Goal: Information Seeking & Learning: Learn about a topic

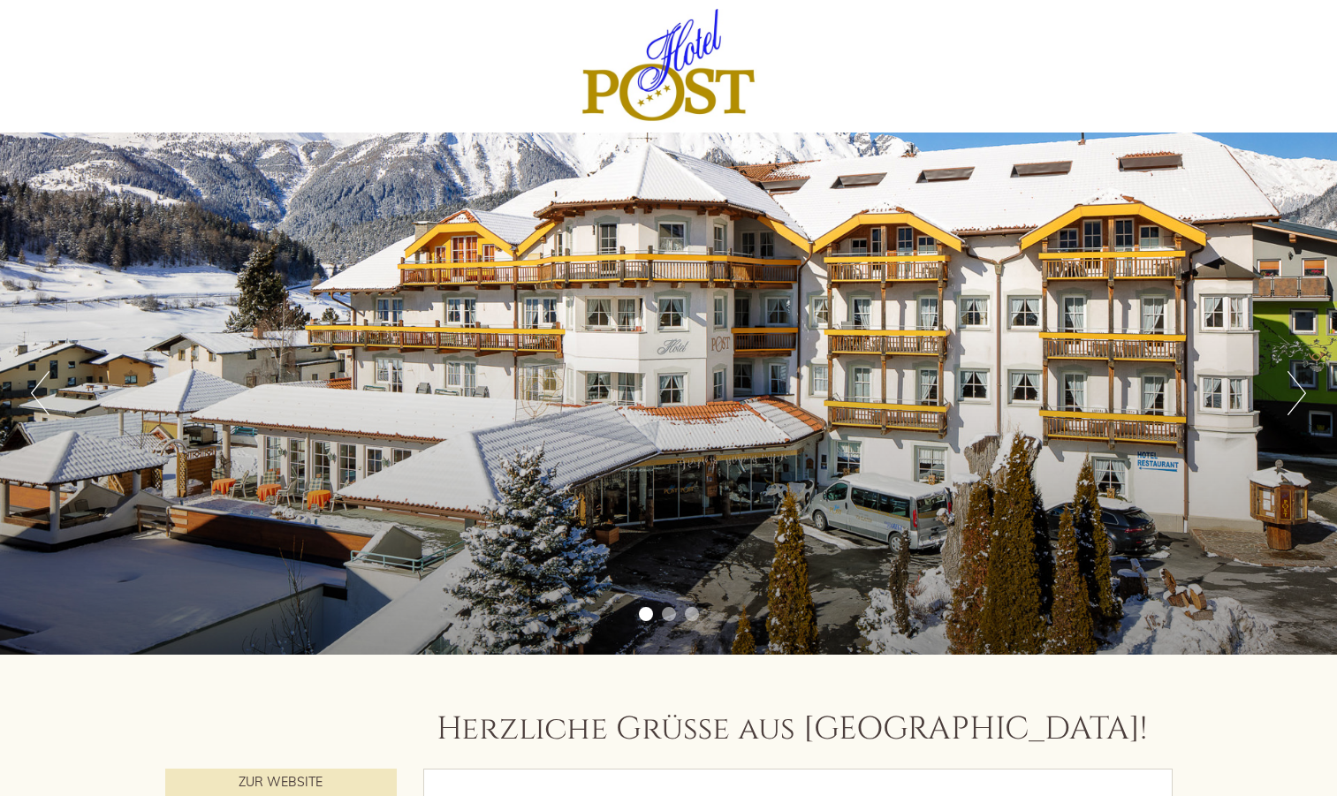
click at [1298, 405] on button "Next" at bounding box center [1297, 393] width 19 height 44
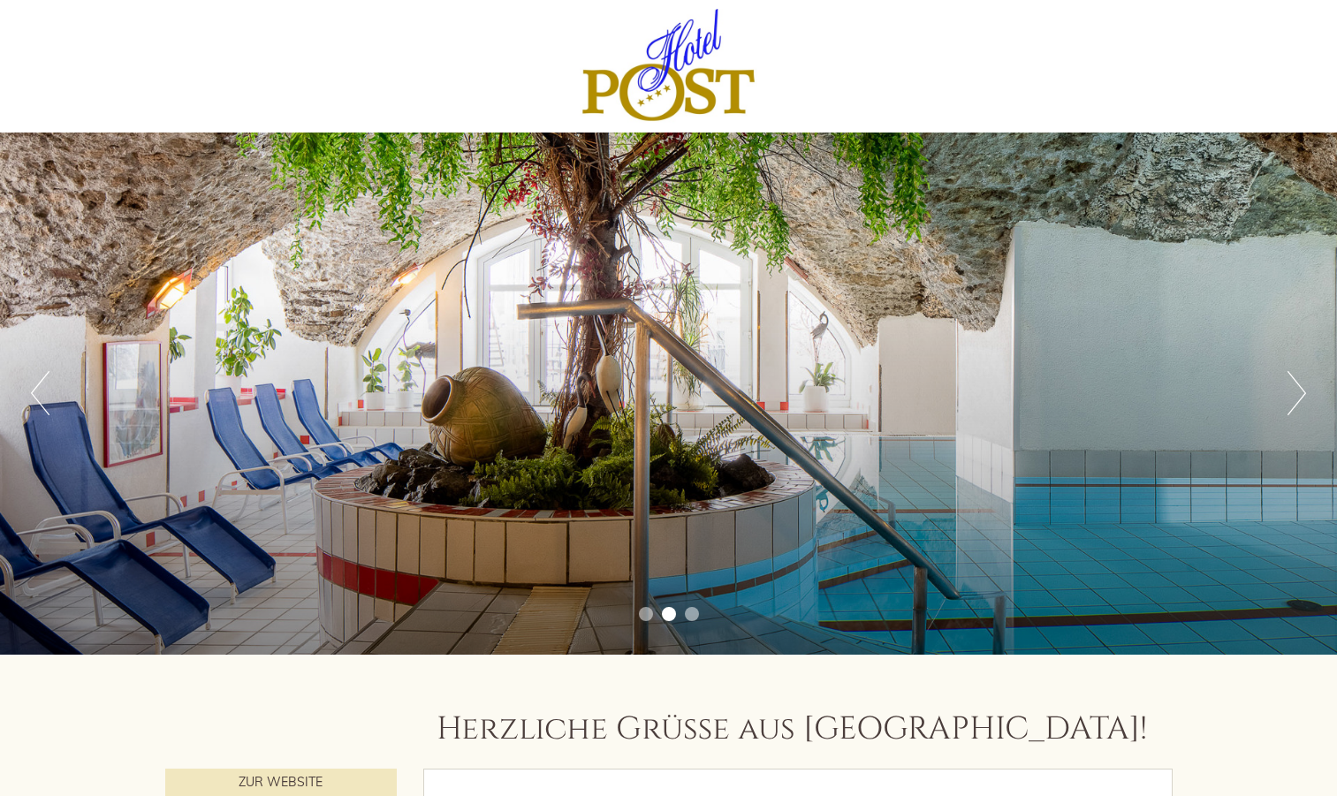
click at [1298, 405] on button "Next" at bounding box center [1297, 393] width 19 height 44
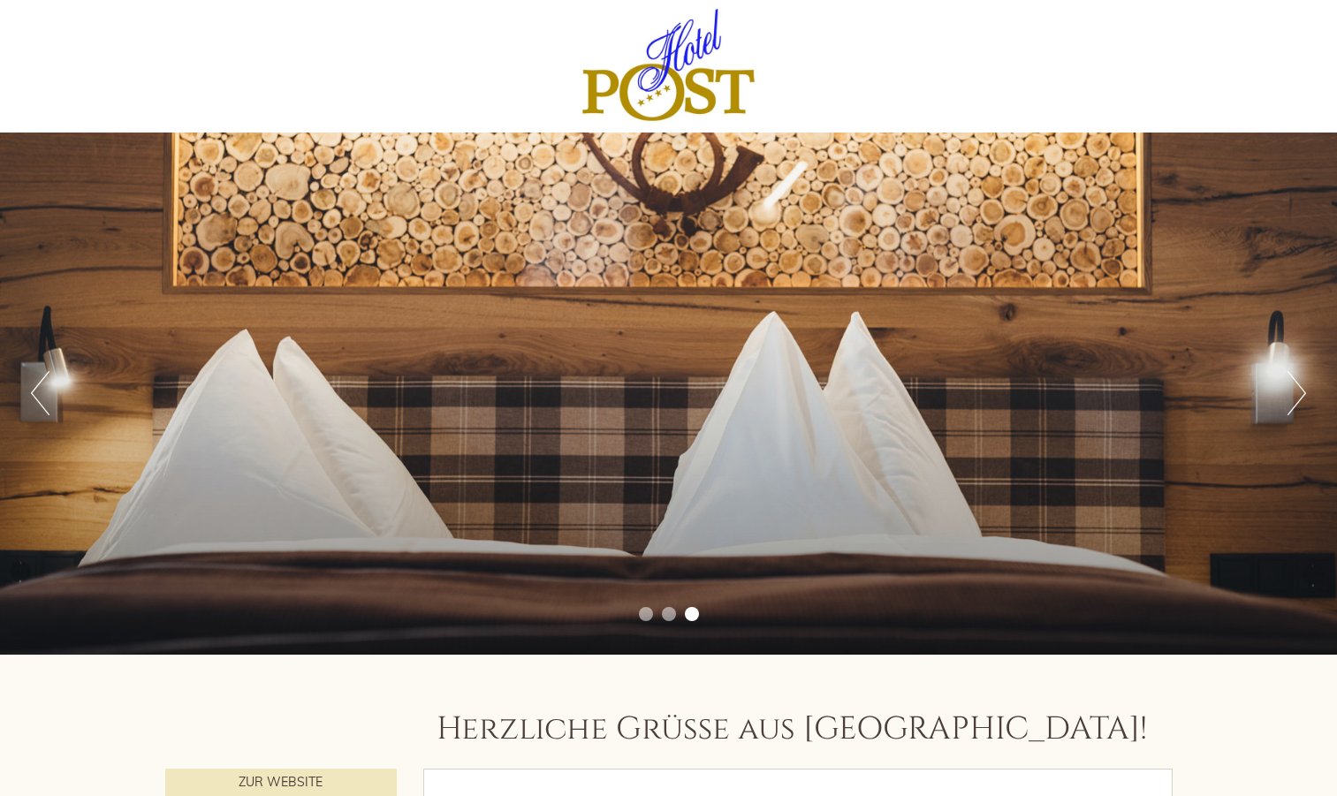
click at [1298, 405] on button "Next" at bounding box center [1297, 393] width 19 height 44
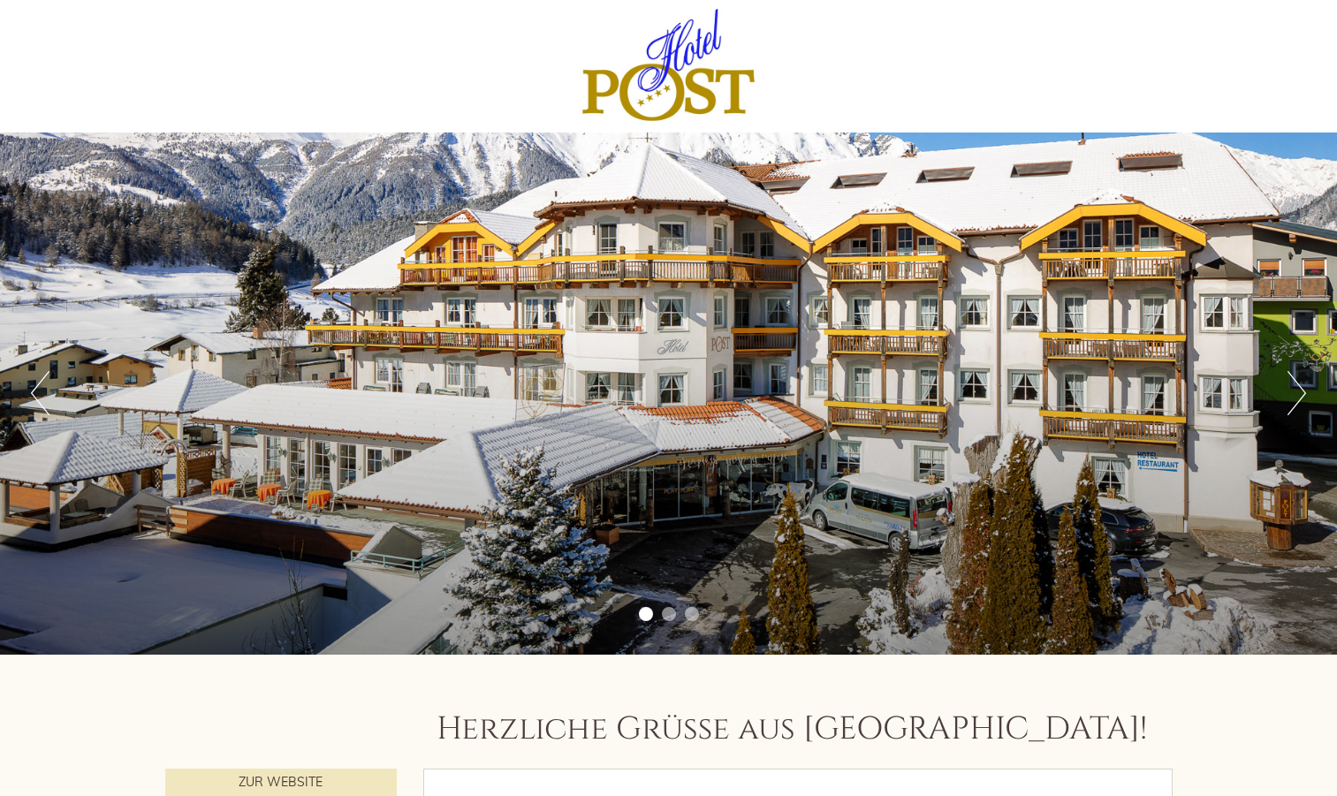
click at [1298, 405] on button "Next" at bounding box center [1297, 393] width 19 height 44
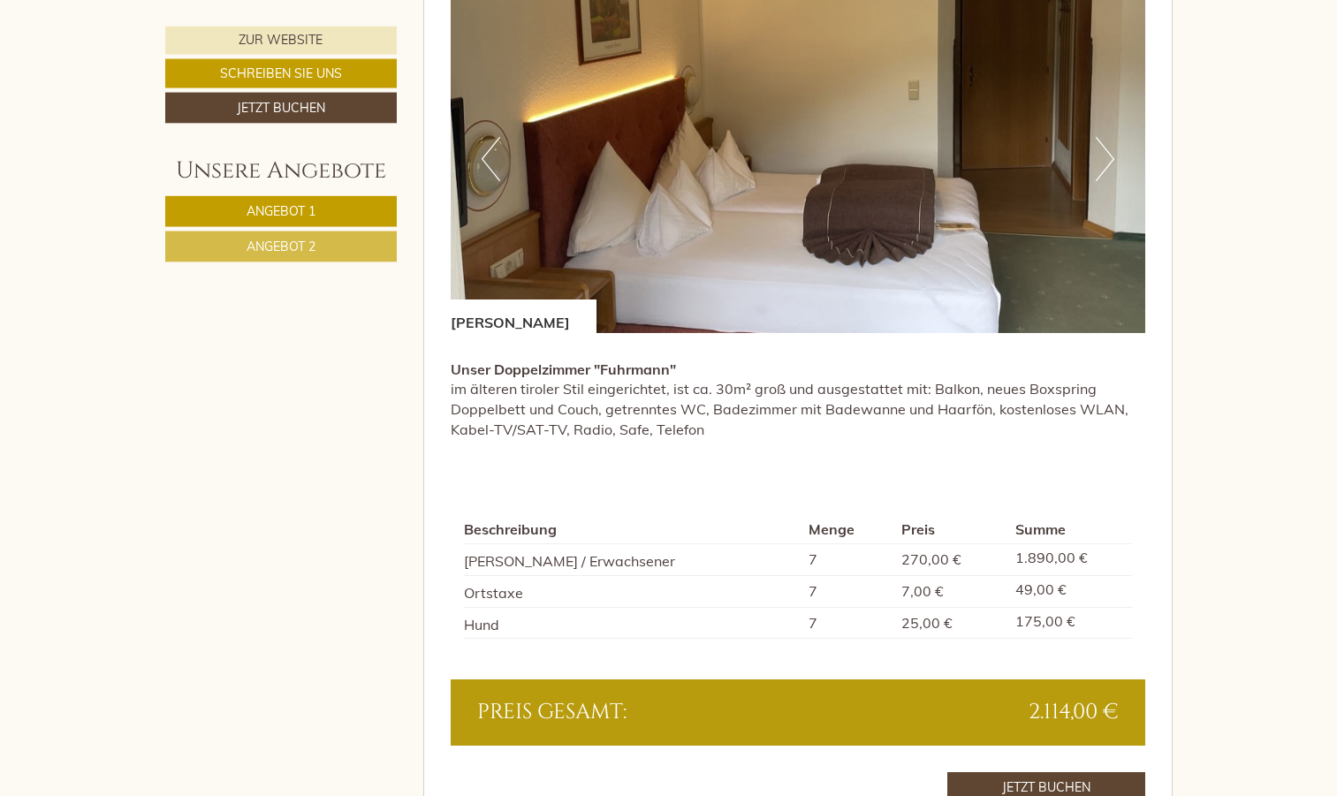
scroll to position [992, 0]
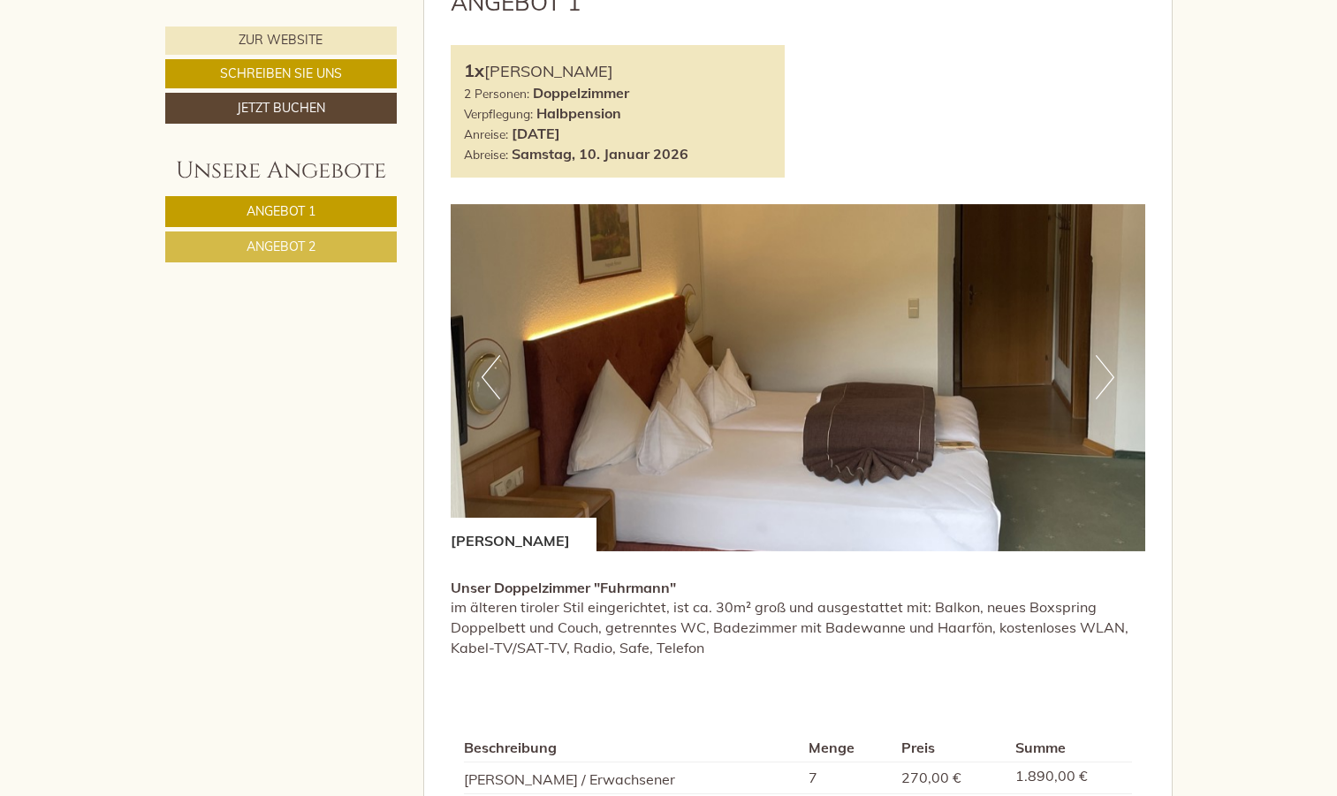
click at [1110, 377] on button "Next" at bounding box center [1105, 377] width 19 height 44
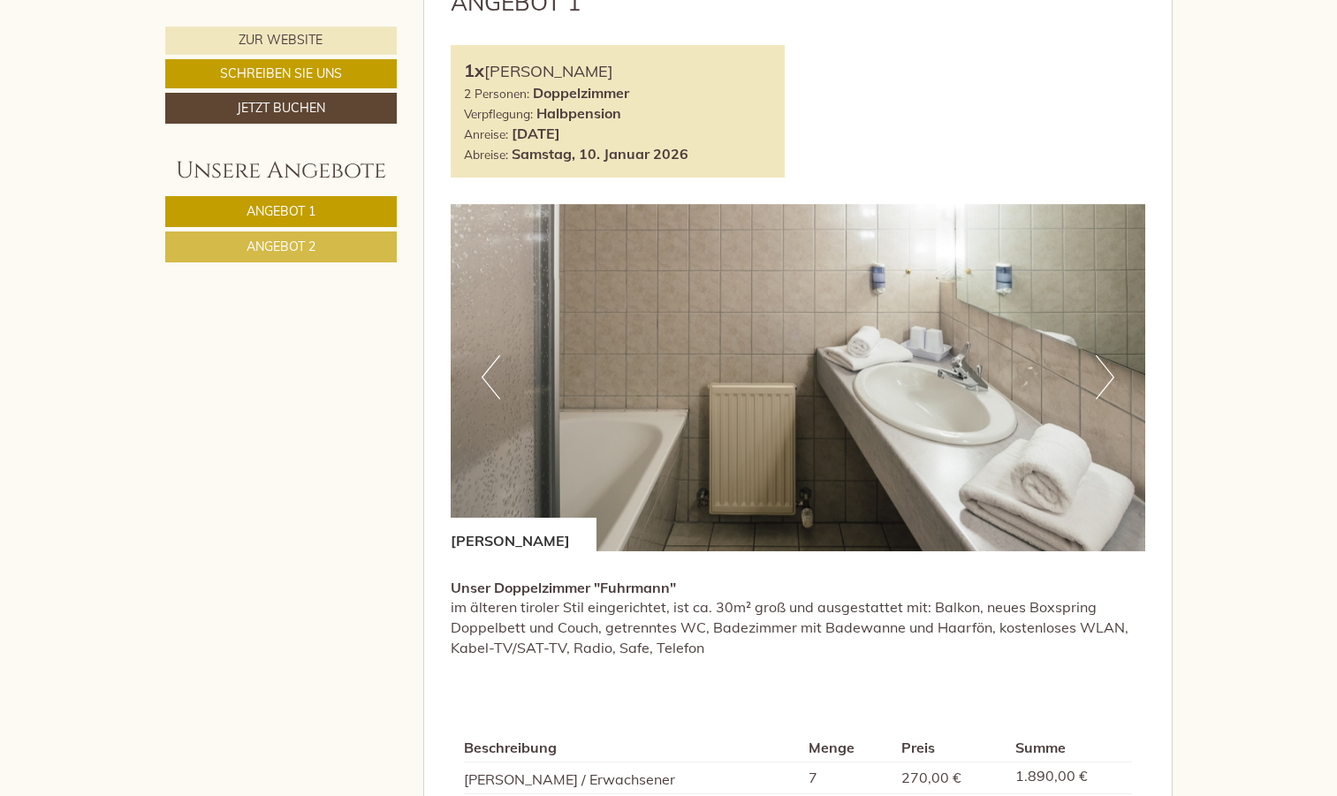
click at [1110, 377] on button "Next" at bounding box center [1105, 377] width 19 height 44
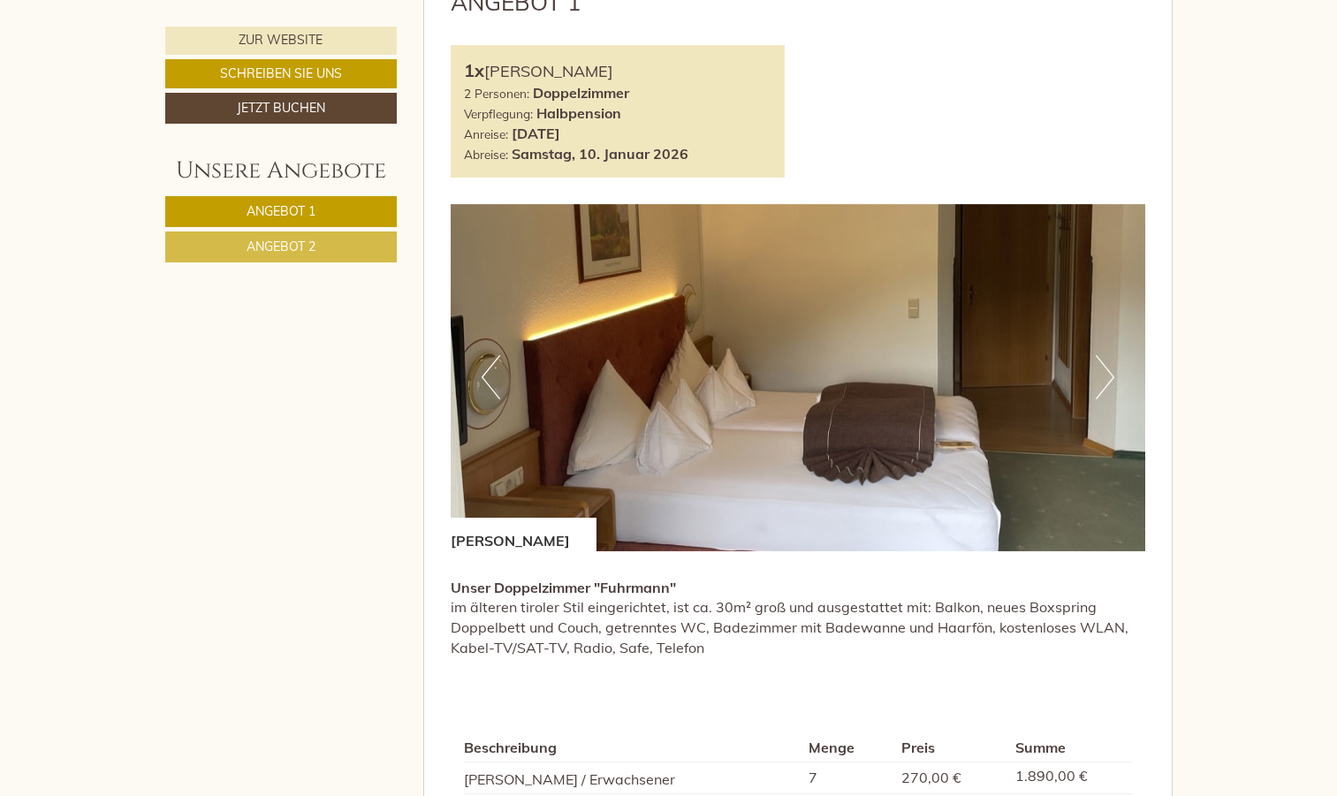
click at [1110, 377] on button "Next" at bounding box center [1105, 377] width 19 height 44
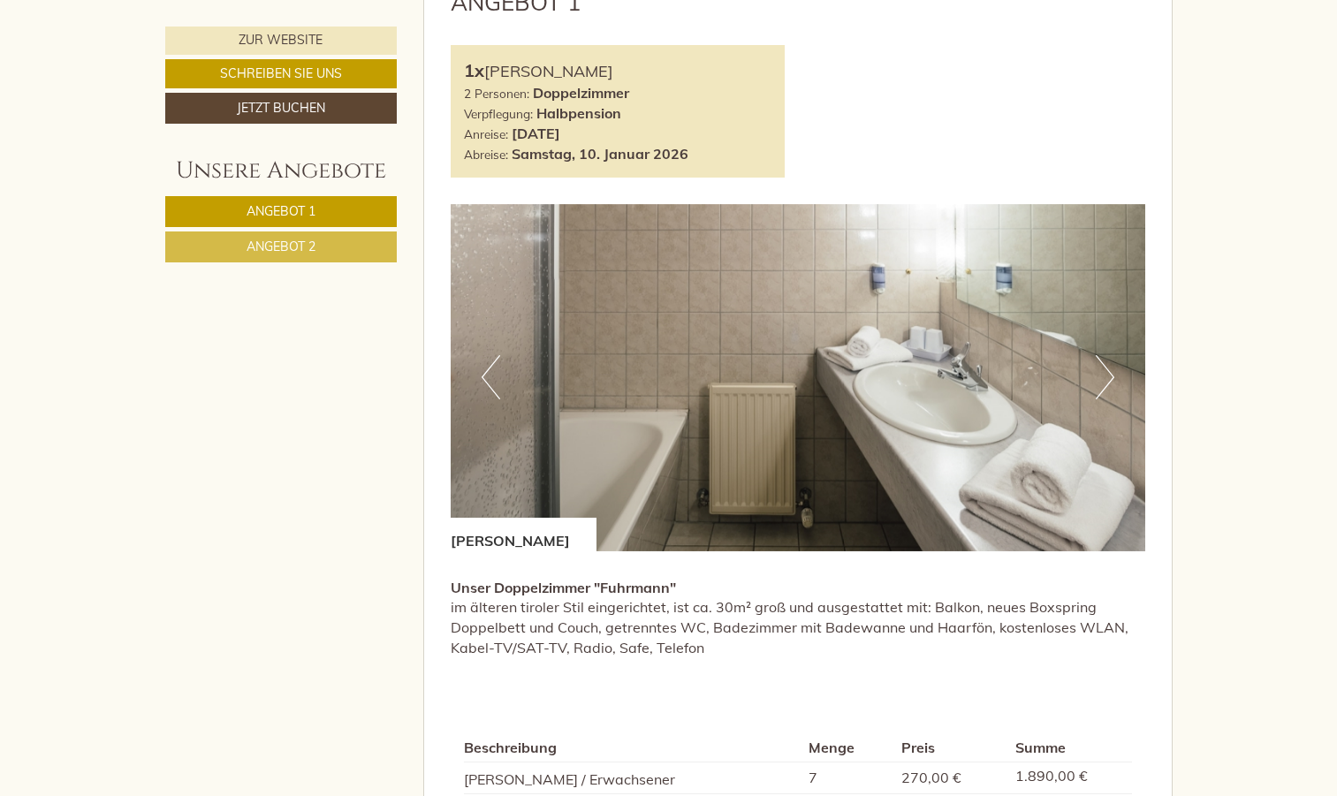
click at [1110, 377] on button "Next" at bounding box center [1105, 377] width 19 height 44
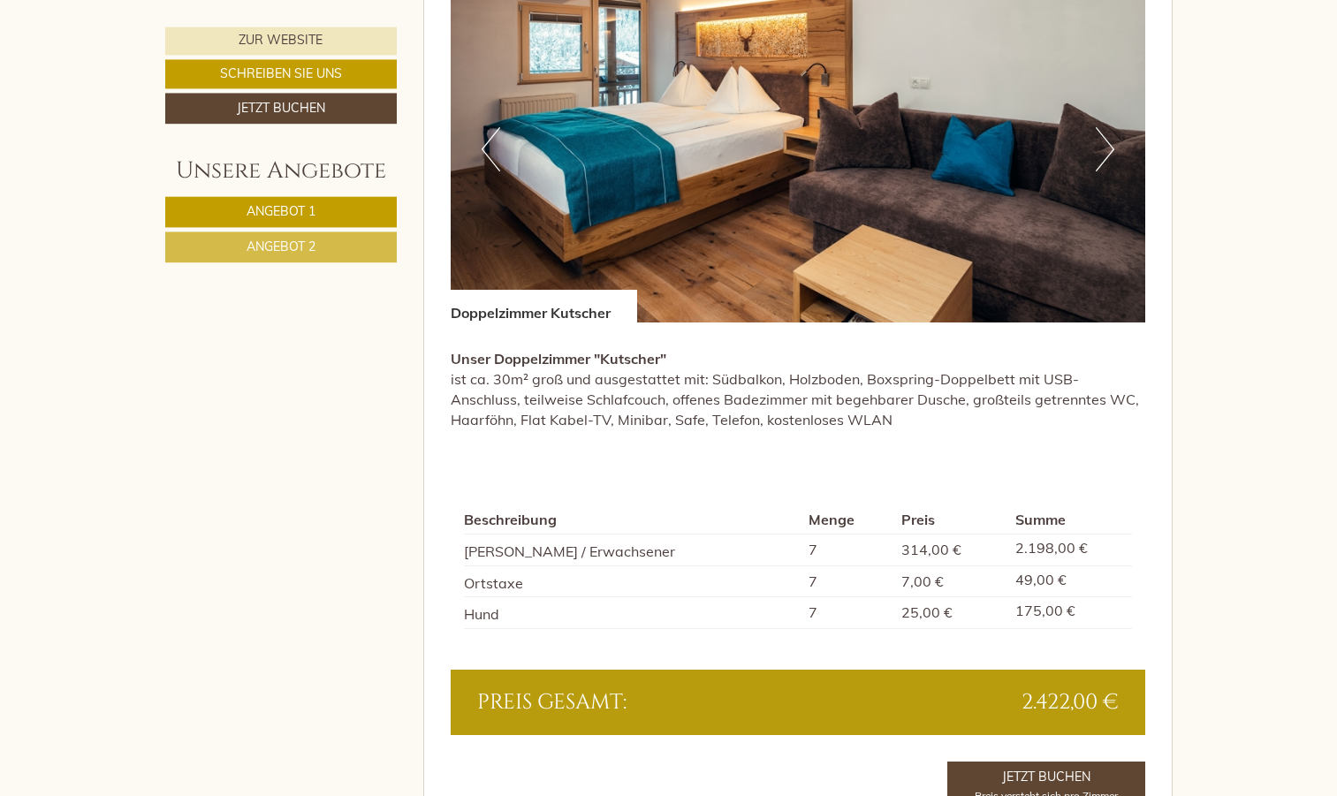
scroll to position [2434, 0]
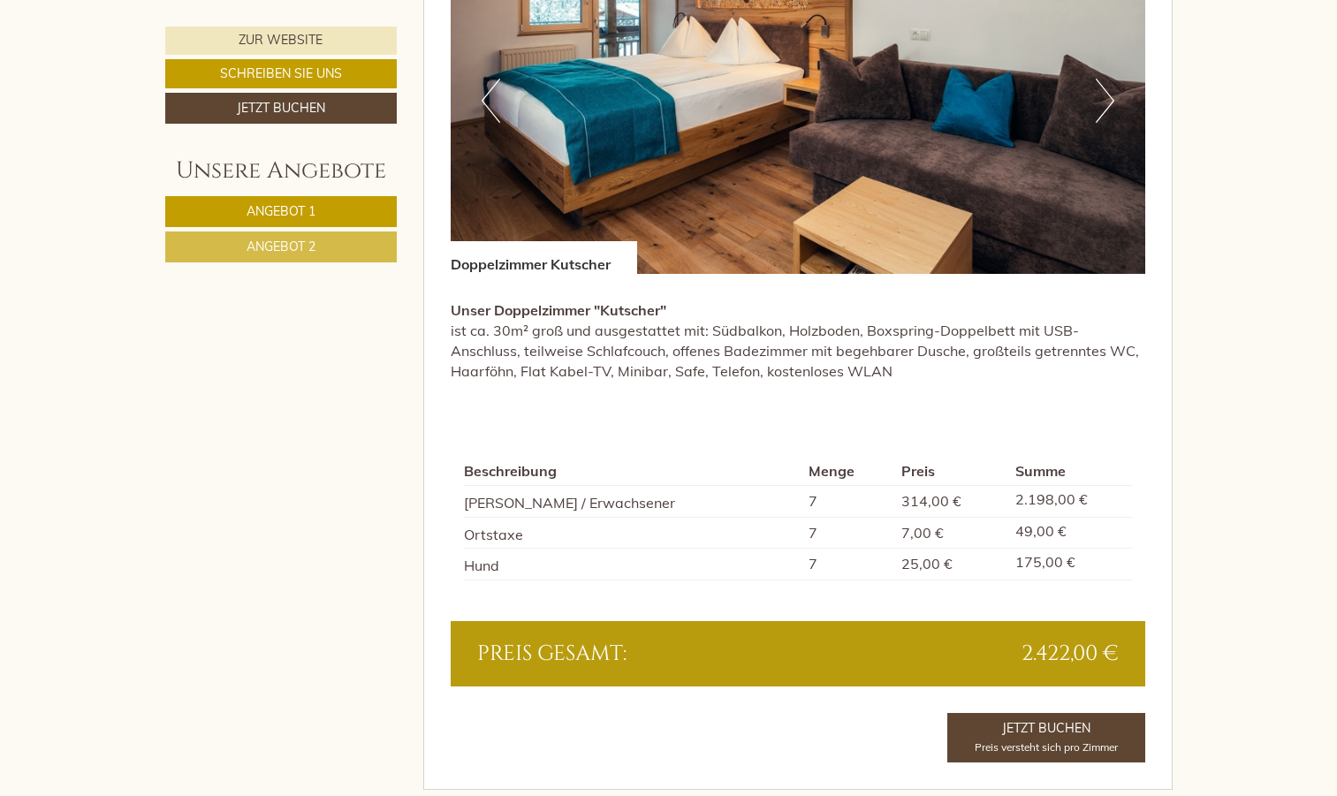
click at [1110, 94] on button "Next" at bounding box center [1105, 101] width 19 height 44
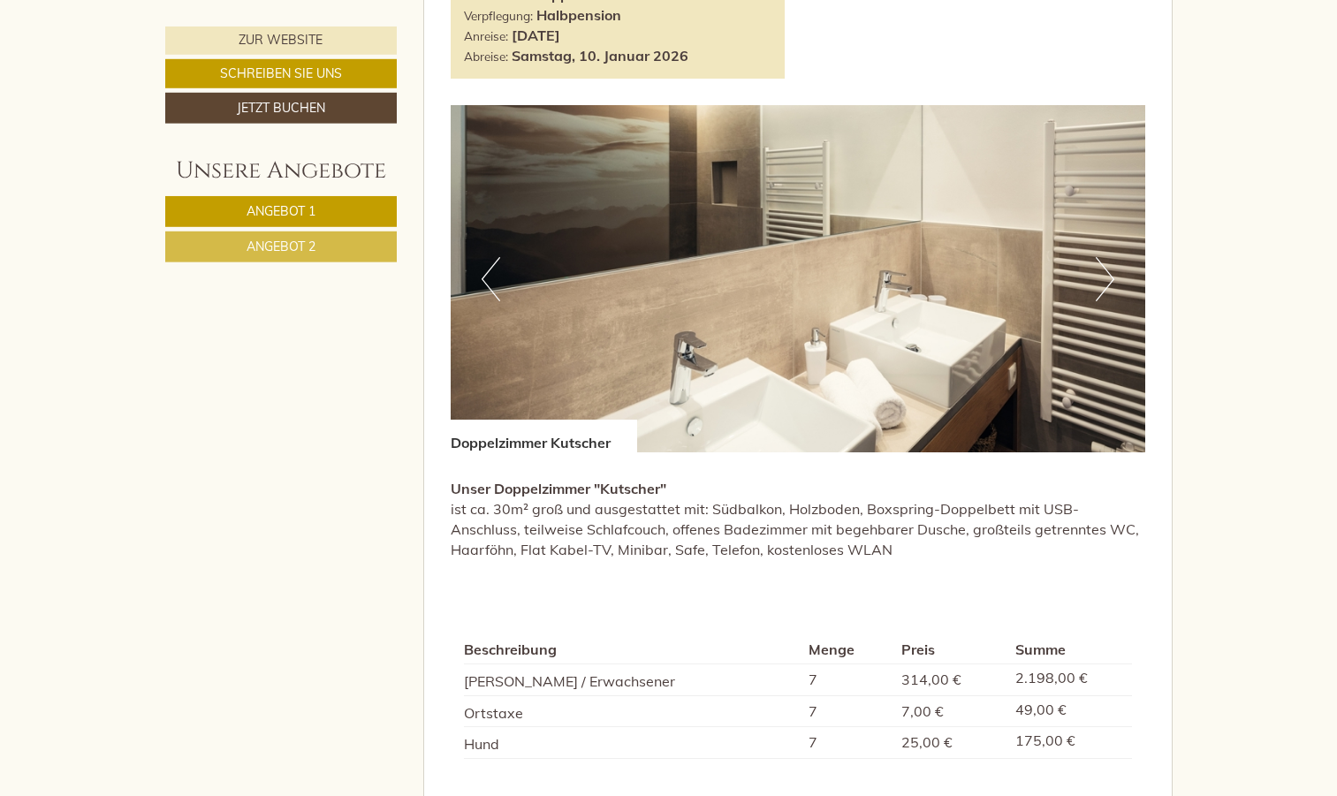
scroll to position [2254, 0]
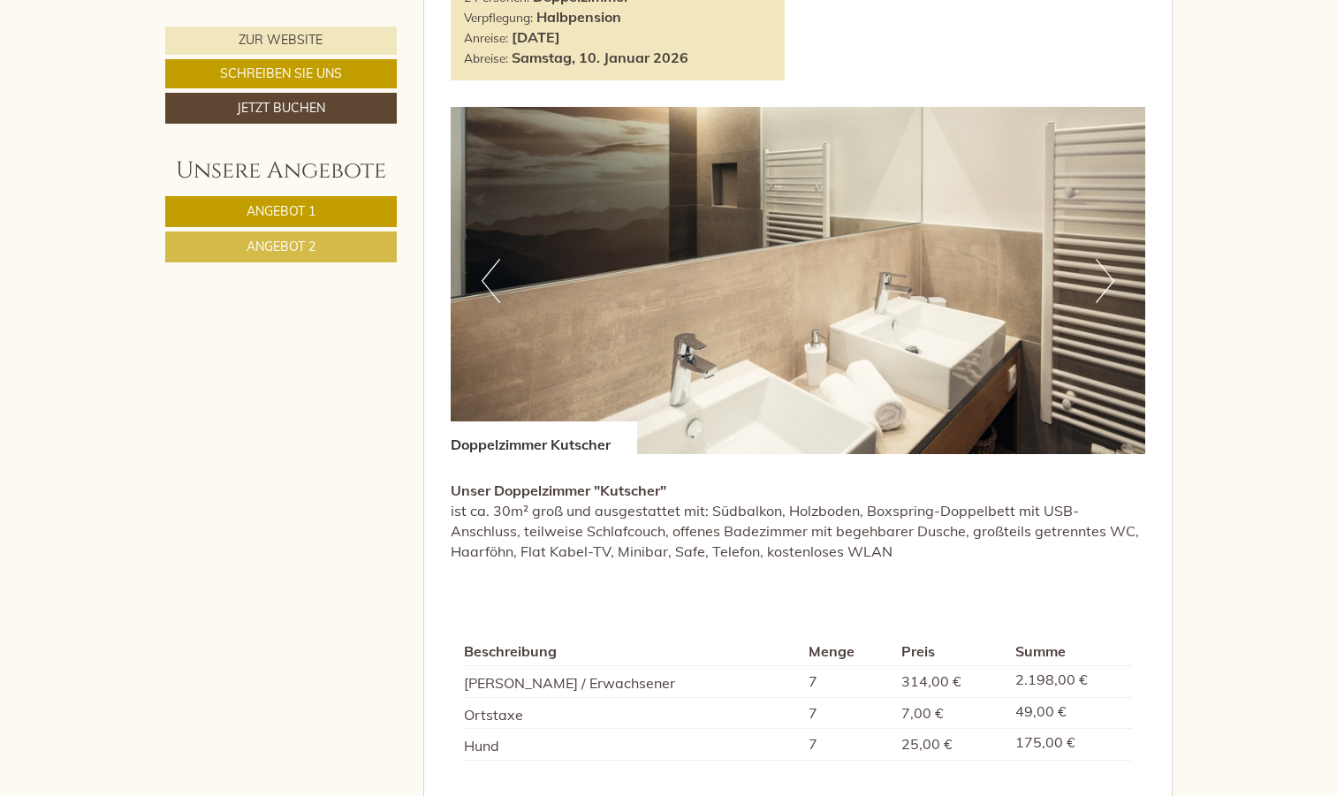
click at [1111, 278] on button "Next" at bounding box center [1105, 281] width 19 height 44
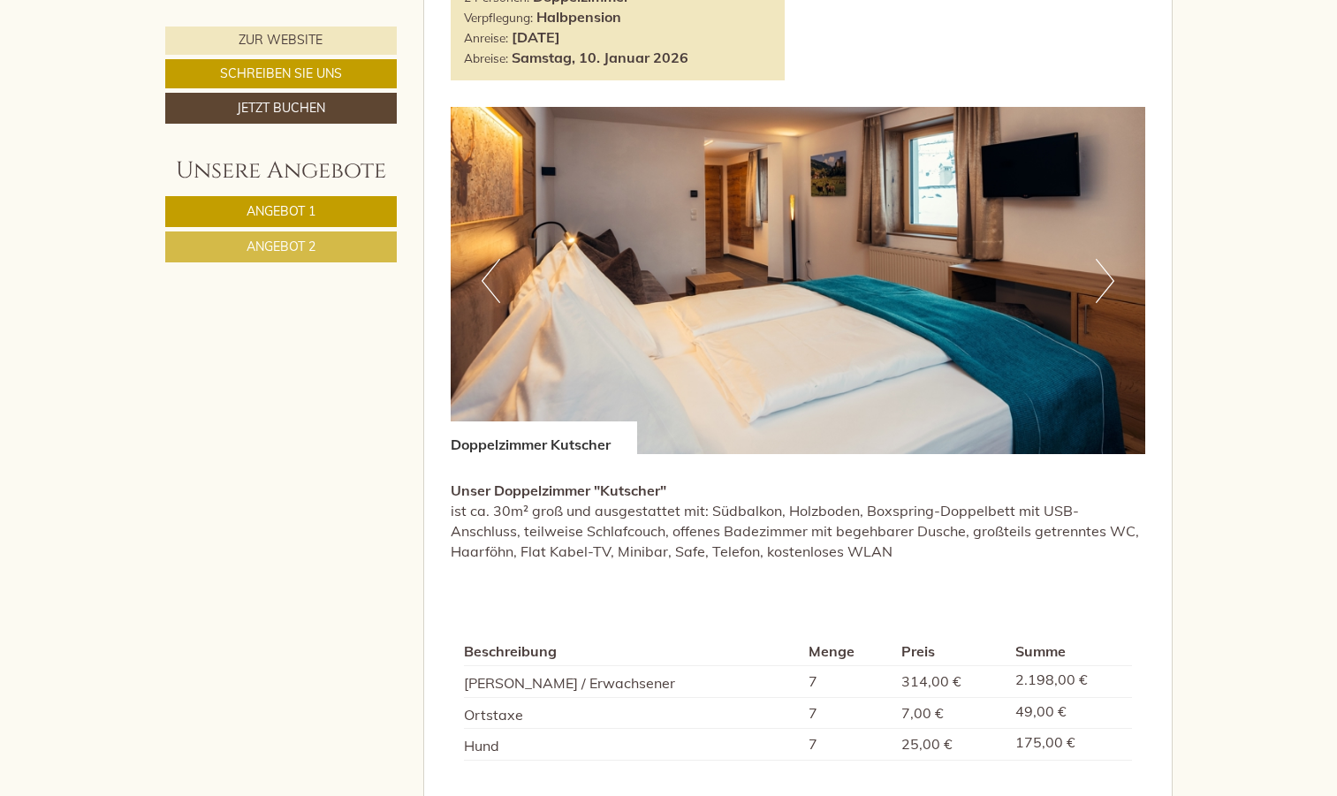
click at [1111, 278] on button "Next" at bounding box center [1105, 281] width 19 height 44
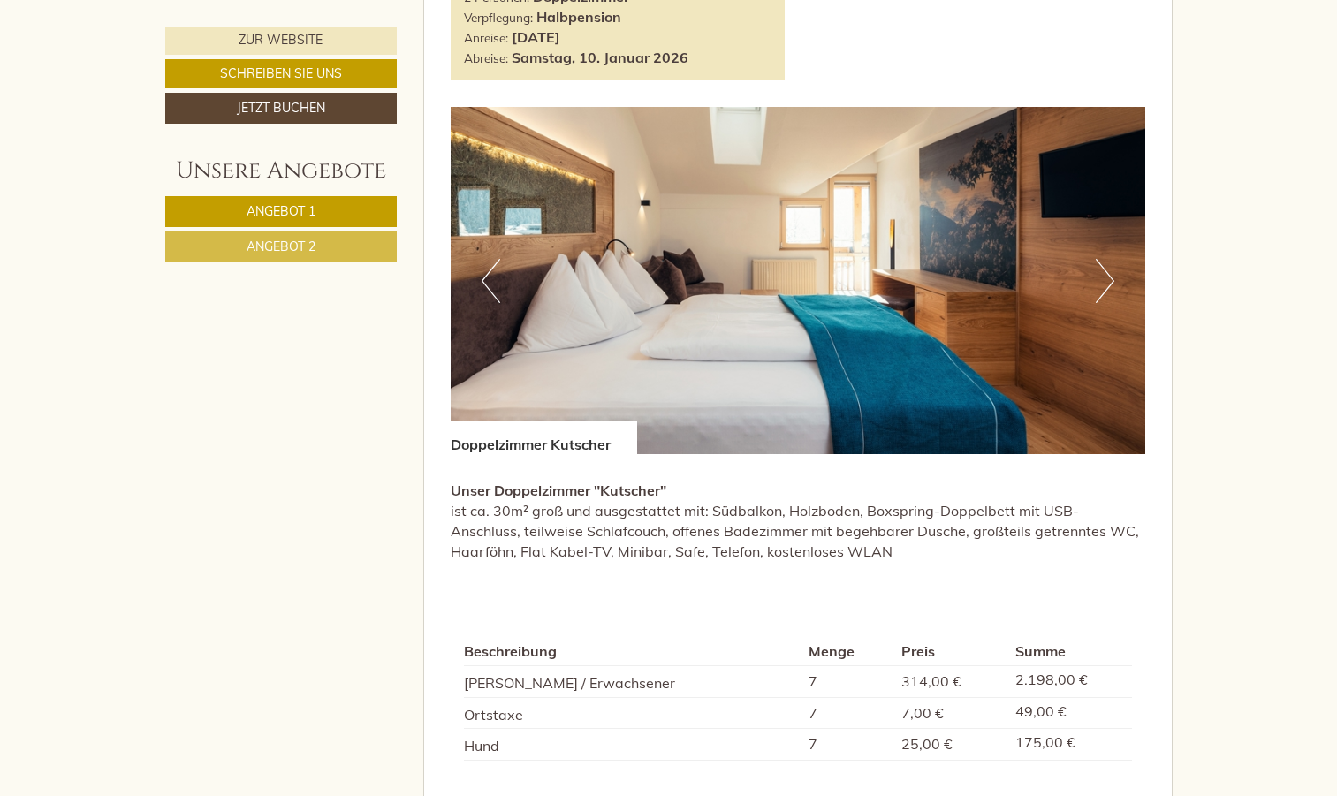
click at [1111, 278] on button "Next" at bounding box center [1105, 281] width 19 height 44
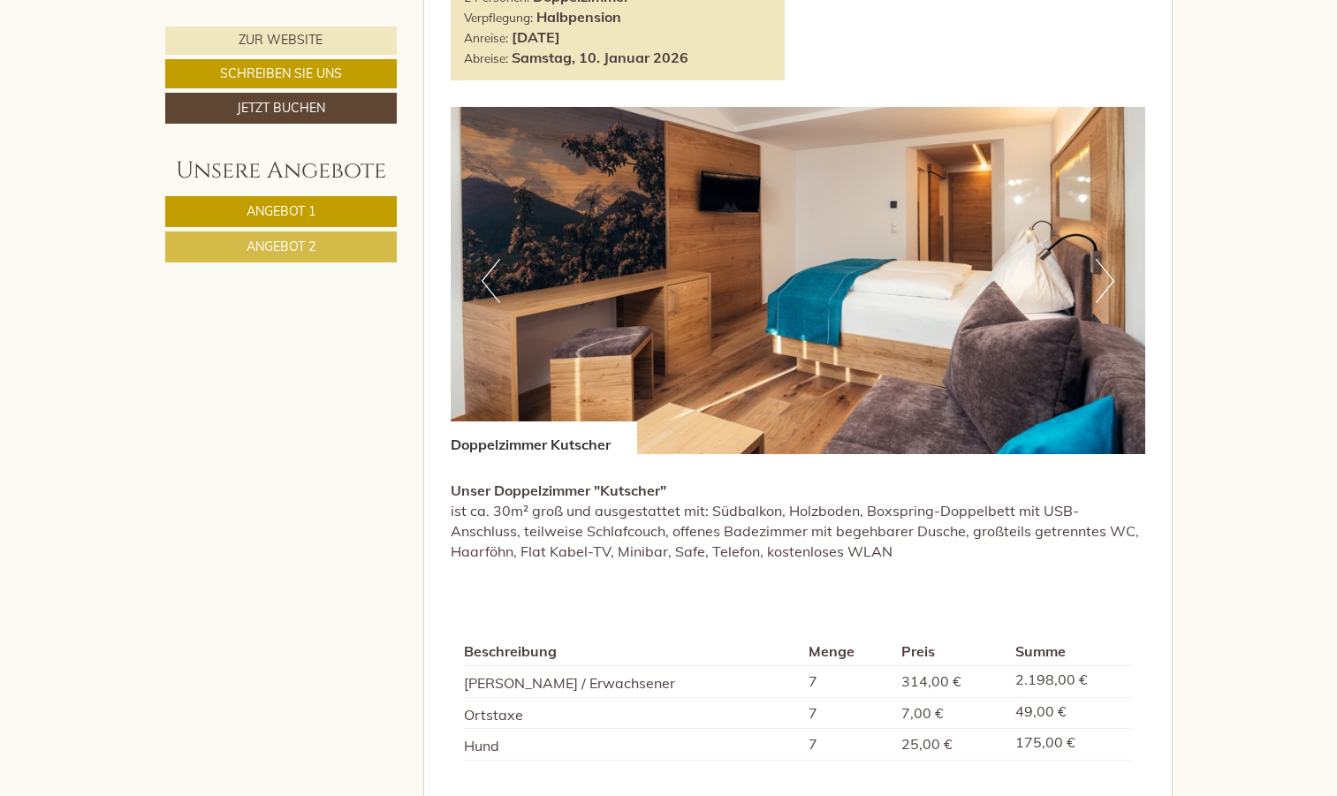
click at [1111, 278] on button "Next" at bounding box center [1105, 281] width 19 height 44
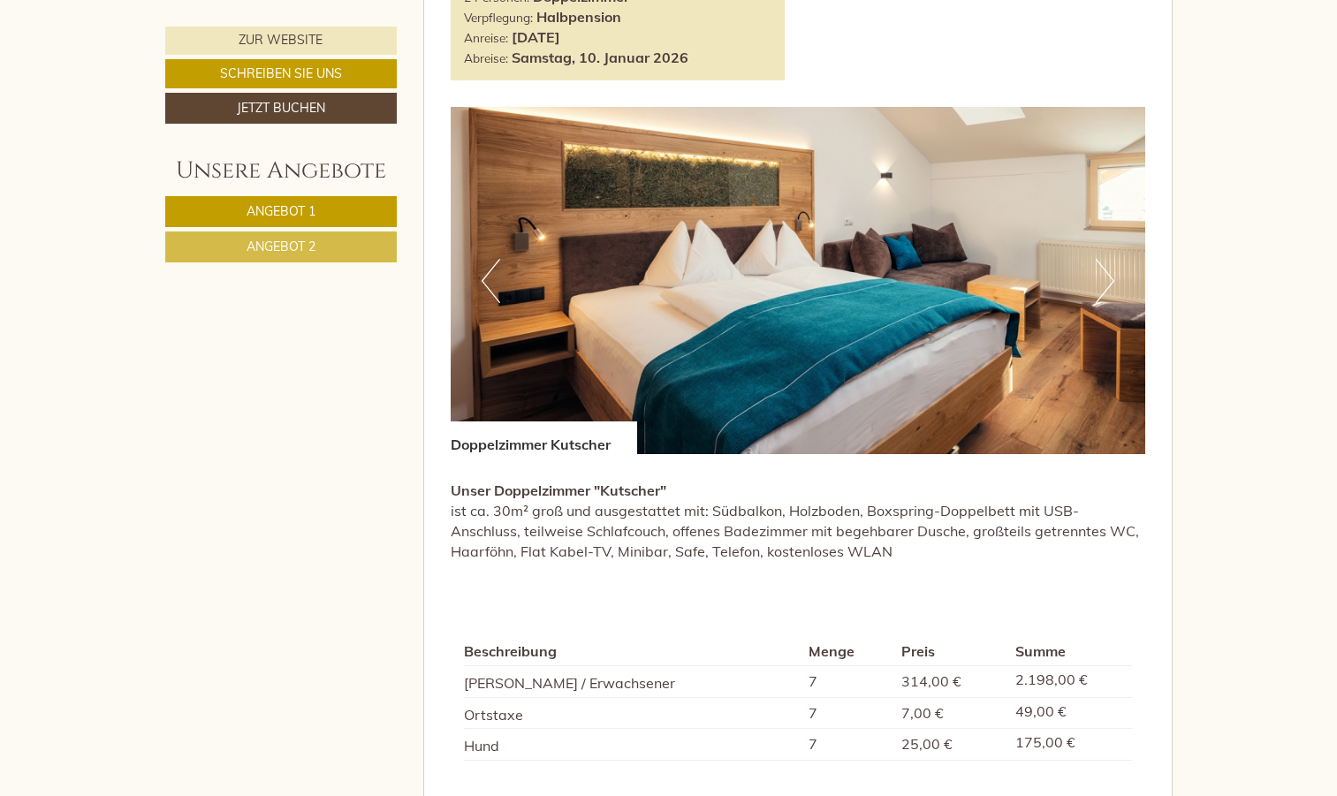
click at [1111, 278] on button "Next" at bounding box center [1105, 281] width 19 height 44
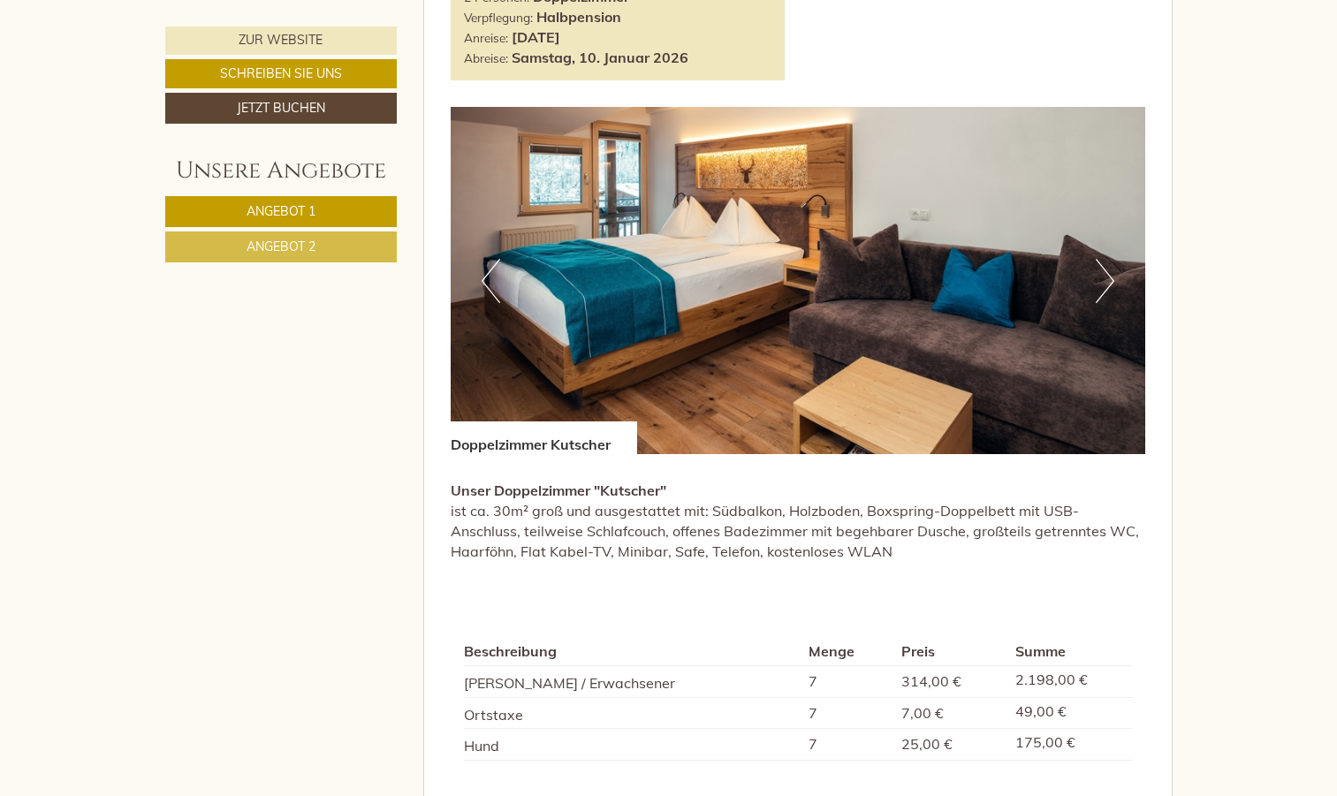
click at [1111, 278] on button "Next" at bounding box center [1105, 281] width 19 height 44
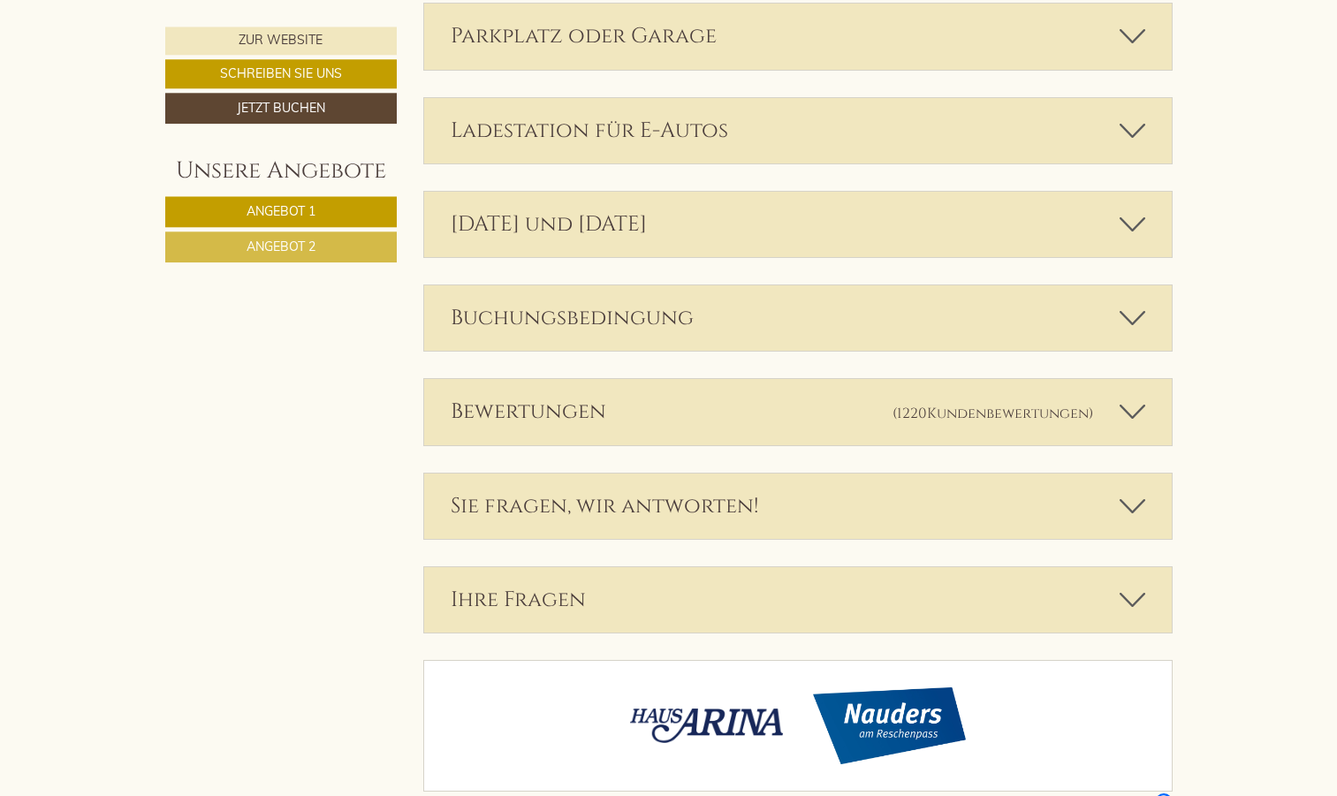
scroll to position [4140, 0]
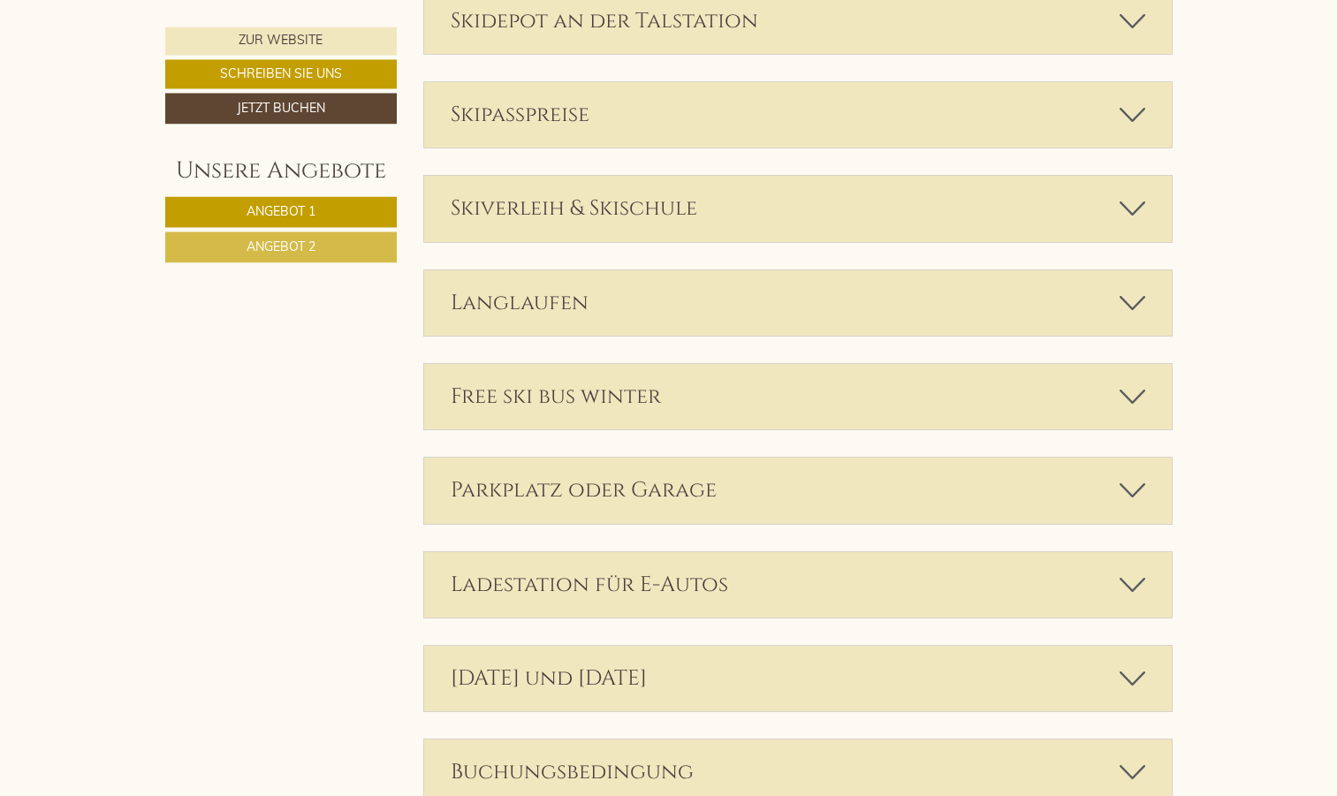
scroll to position [3689, 0]
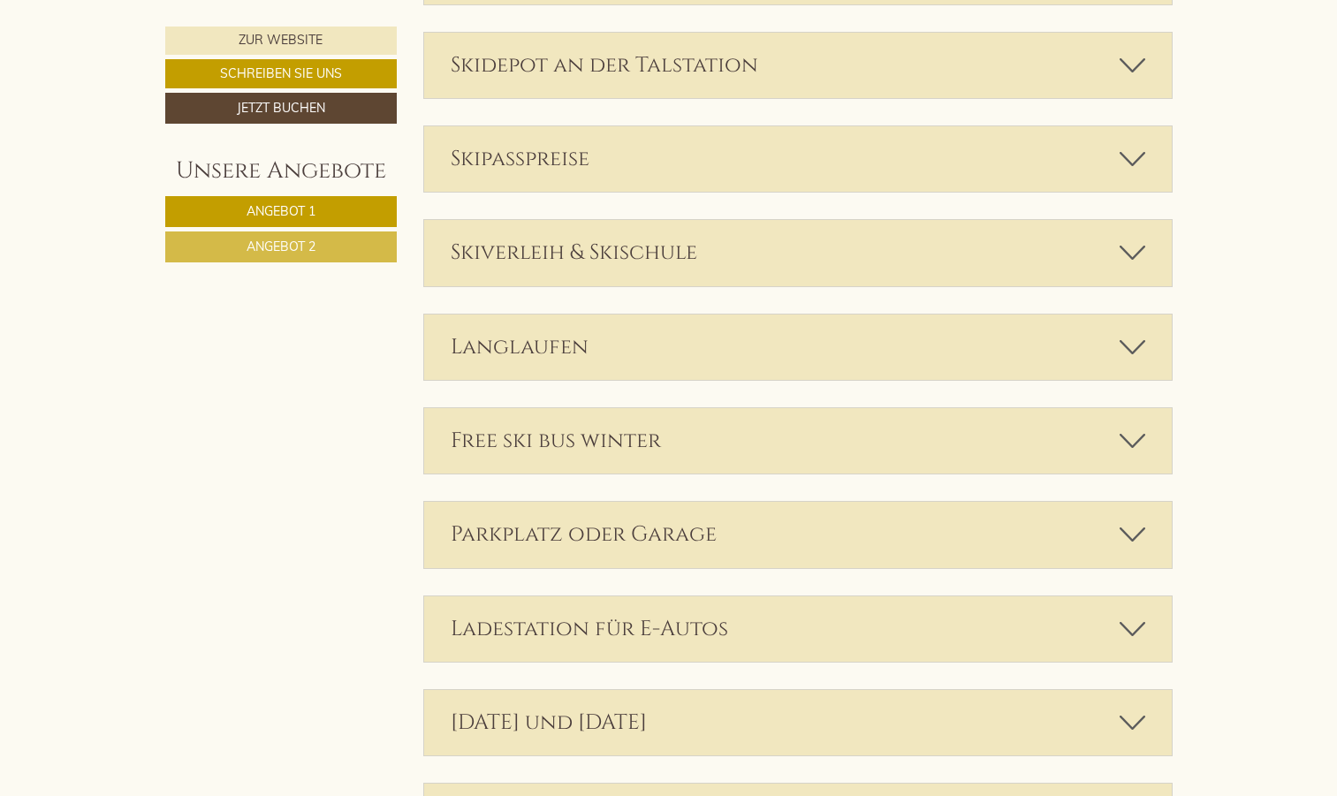
click at [674, 439] on div "Free ski bus winter" at bounding box center [798, 440] width 748 height 65
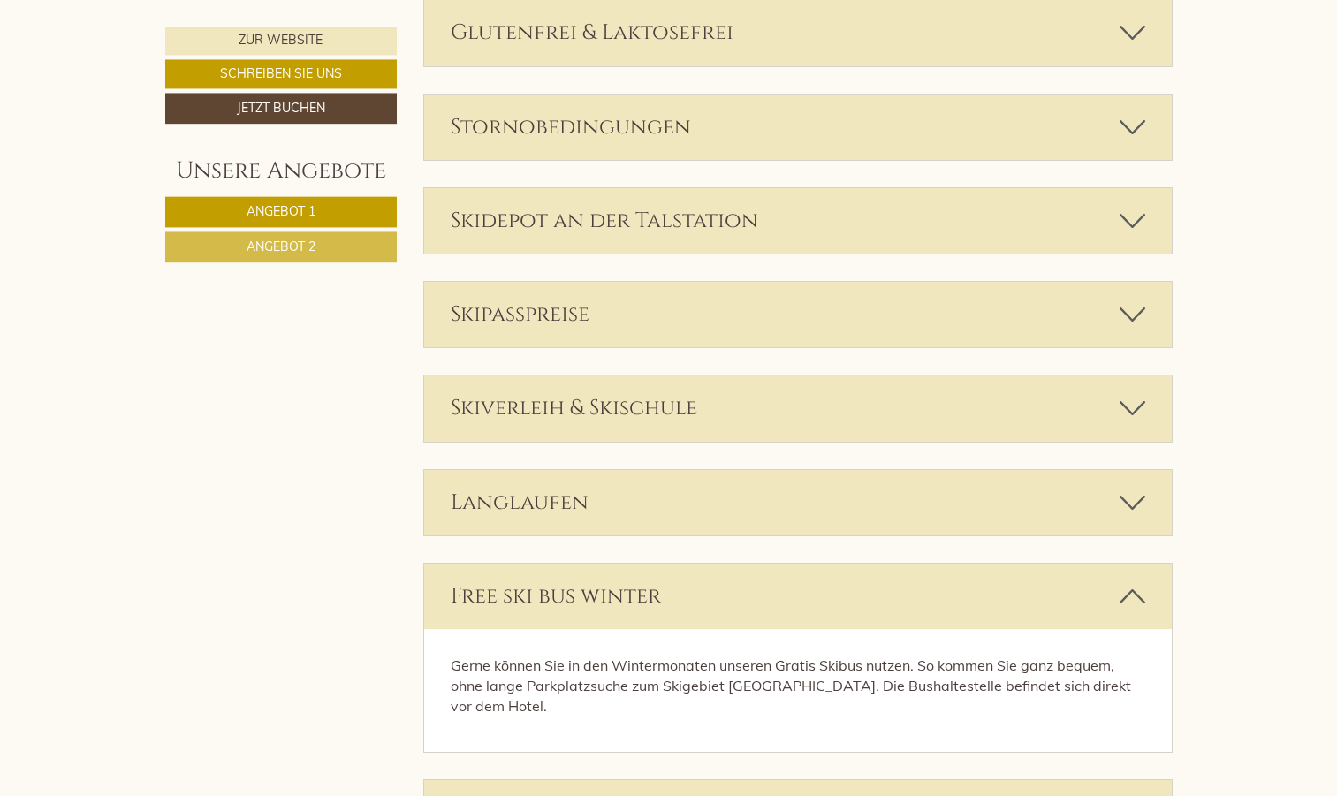
scroll to position [3509, 0]
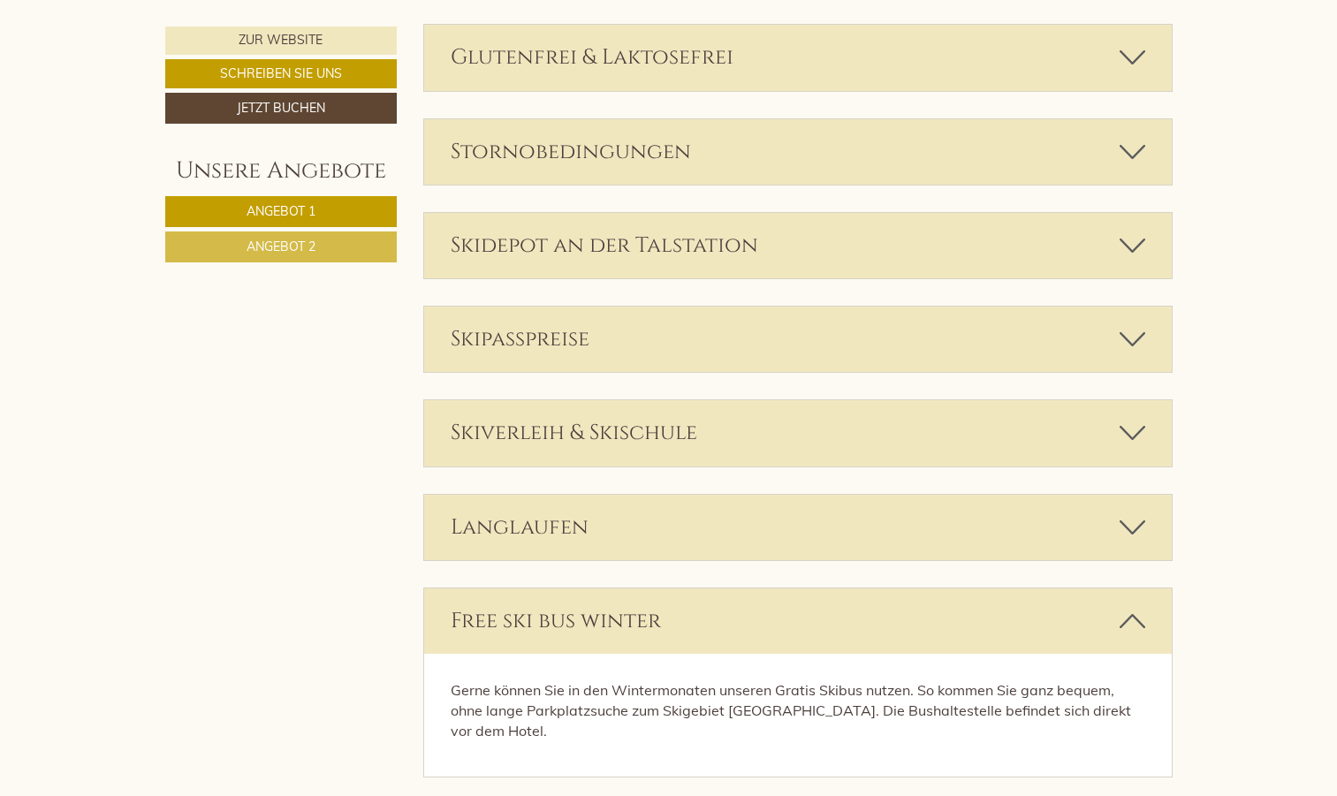
click at [833, 438] on div "Skiverleih & Skischule" at bounding box center [798, 432] width 748 height 65
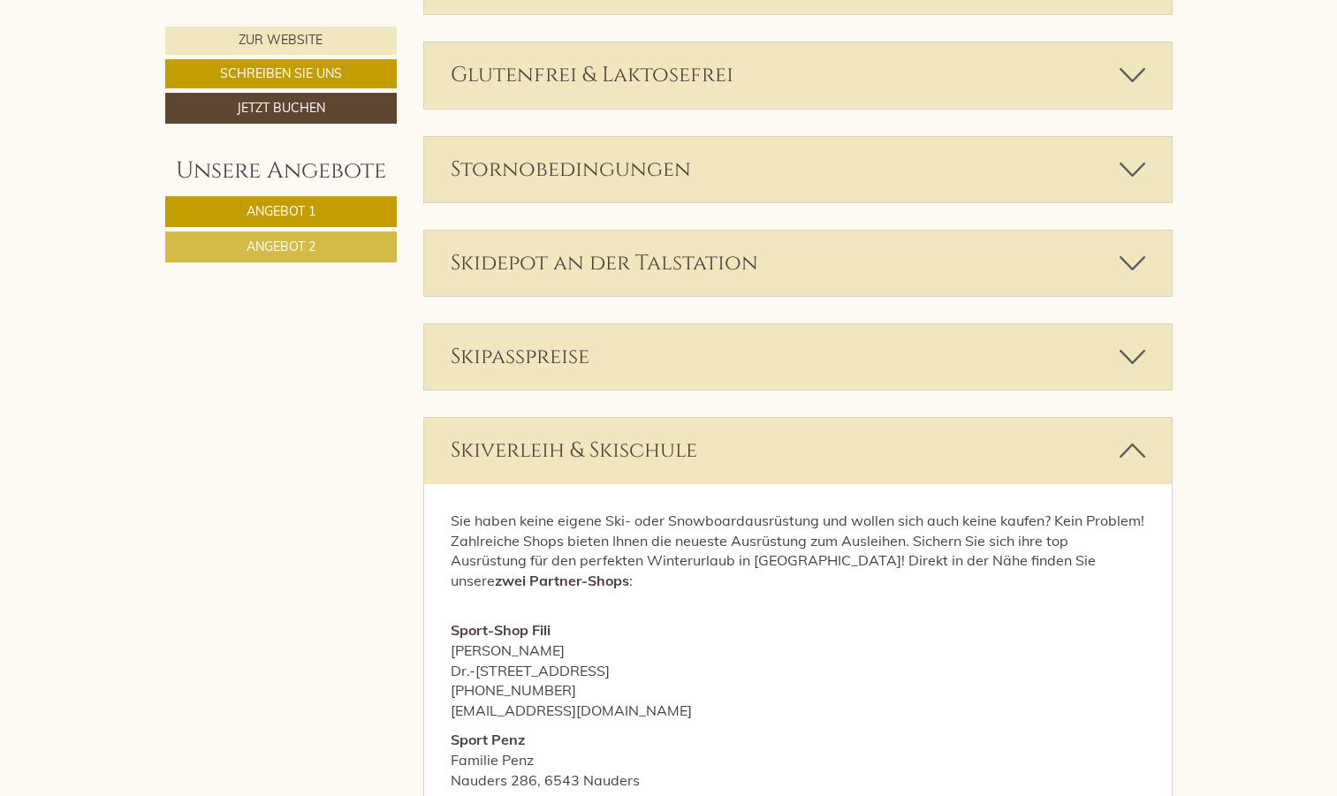
scroll to position [3419, 0]
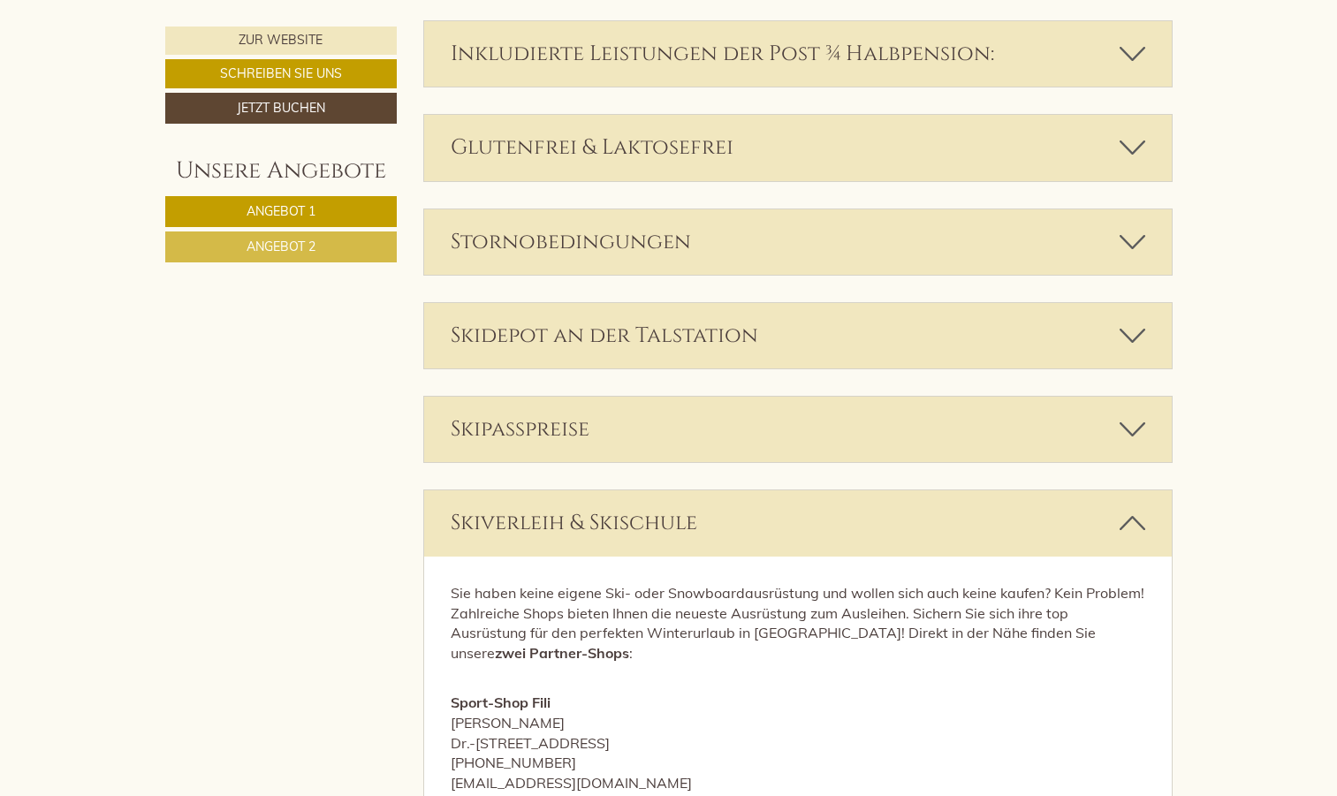
click at [768, 350] on div "Skidepot an der Talstation" at bounding box center [798, 335] width 748 height 65
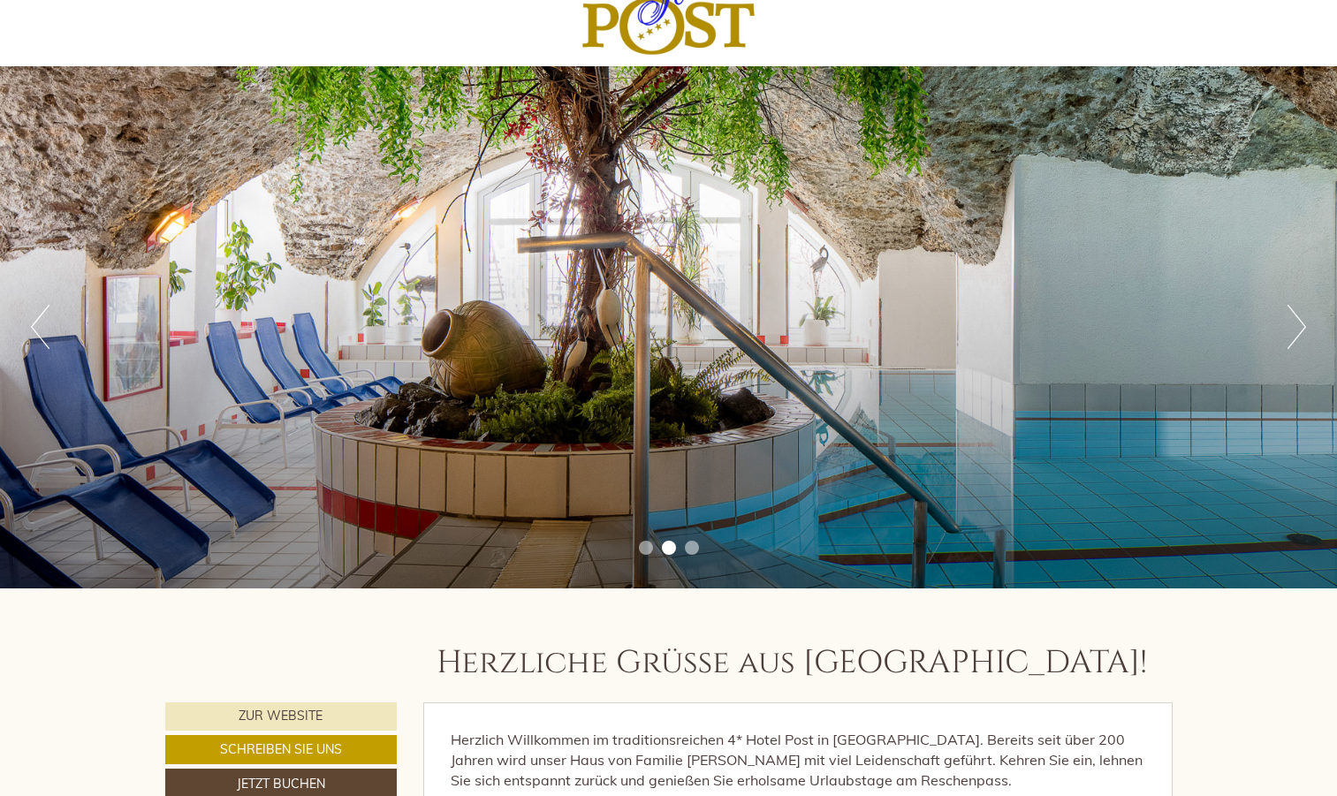
scroll to position [0, 0]
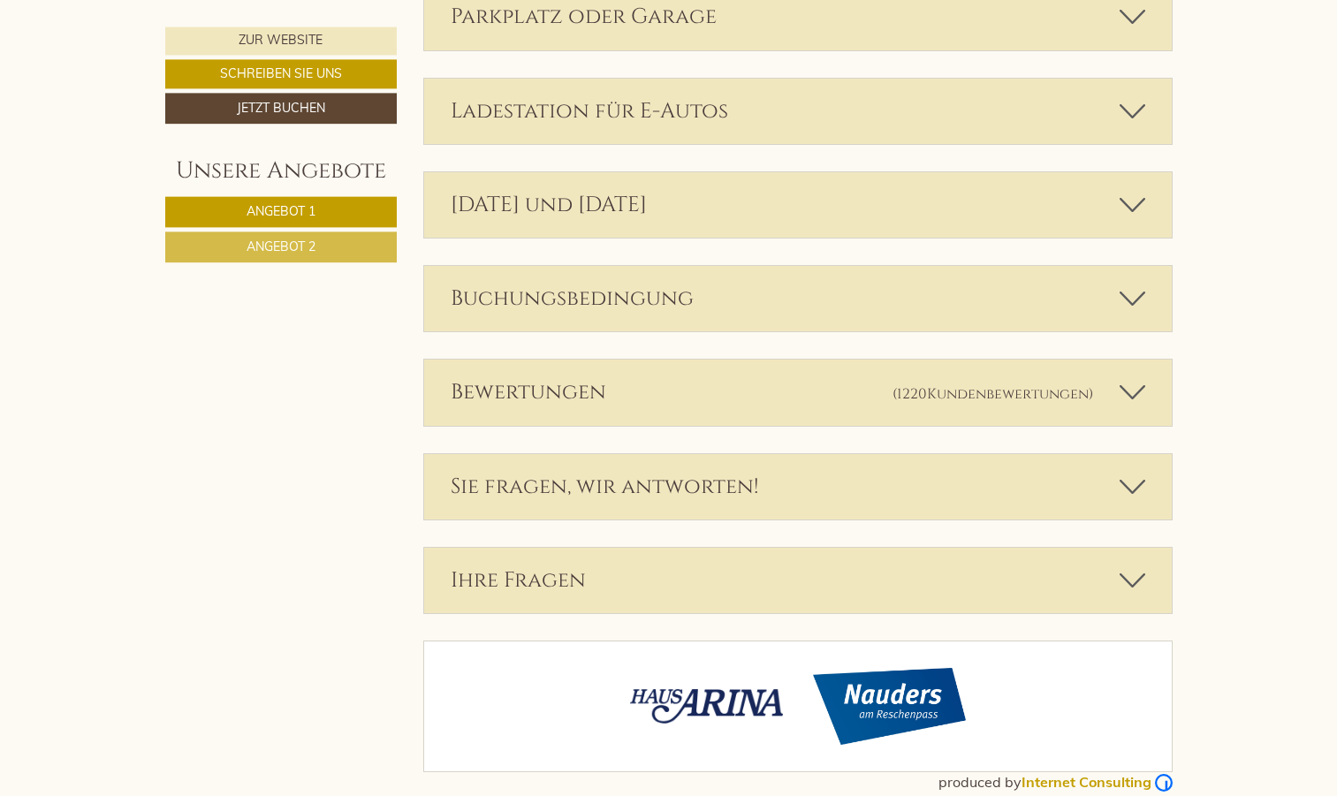
scroll to position [4230, 0]
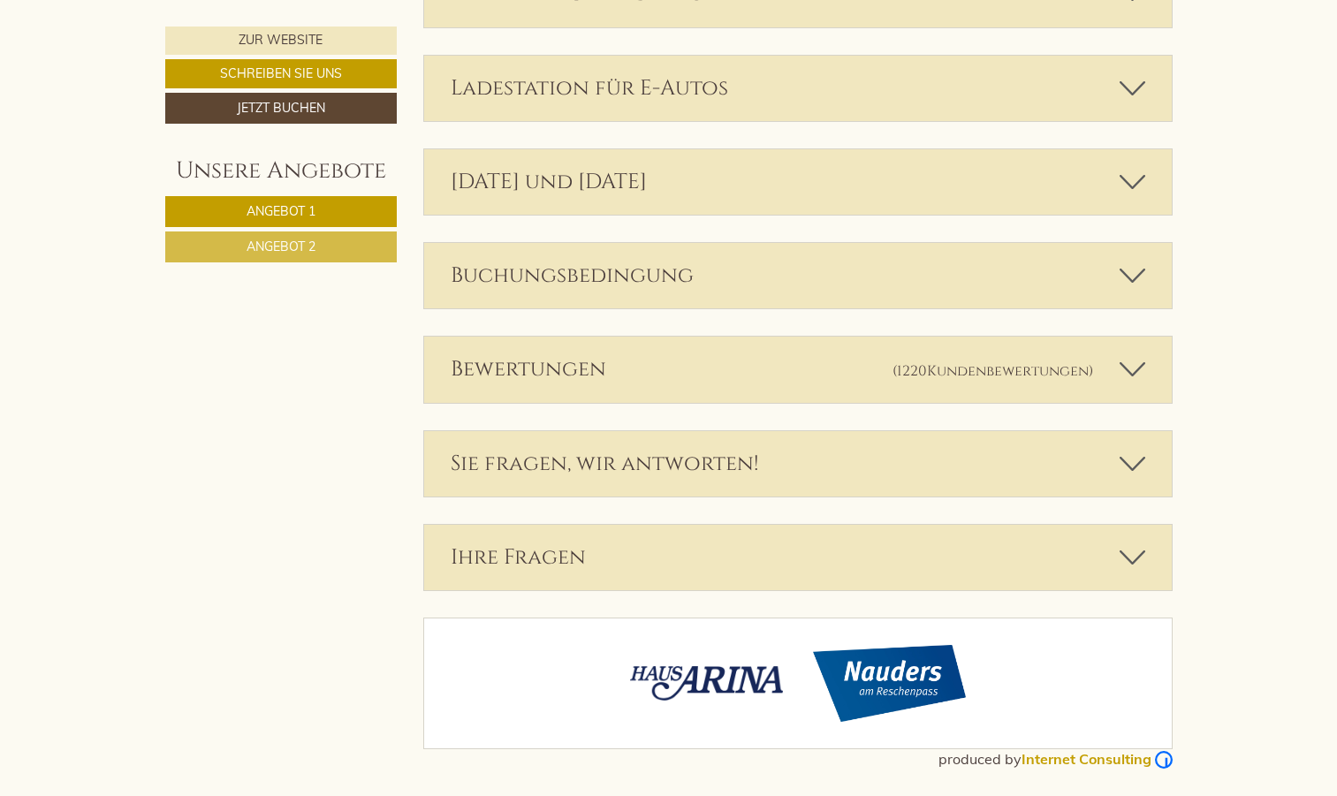
click at [1129, 361] on icon at bounding box center [1133, 369] width 26 height 30
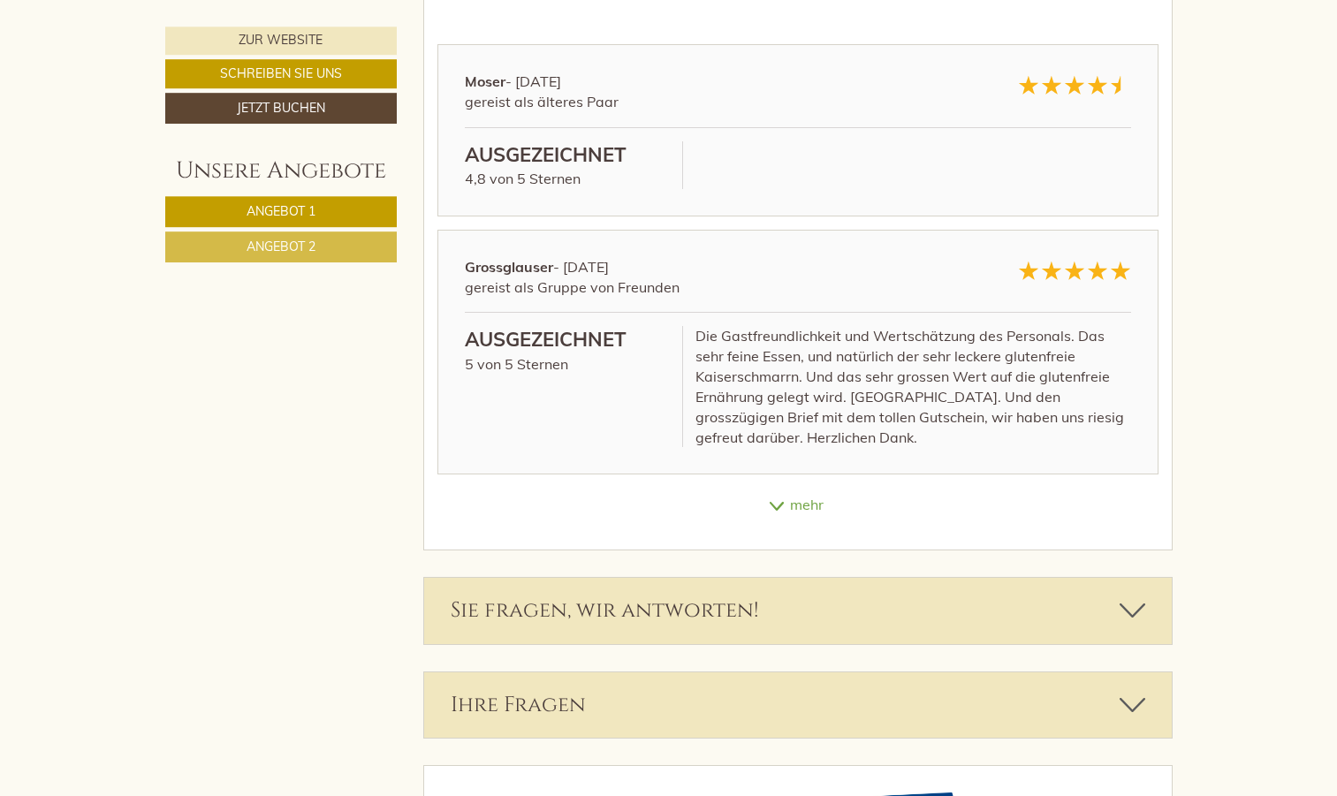
scroll to position [4771, 0]
